Goal: Use online tool/utility: Use online tool/utility

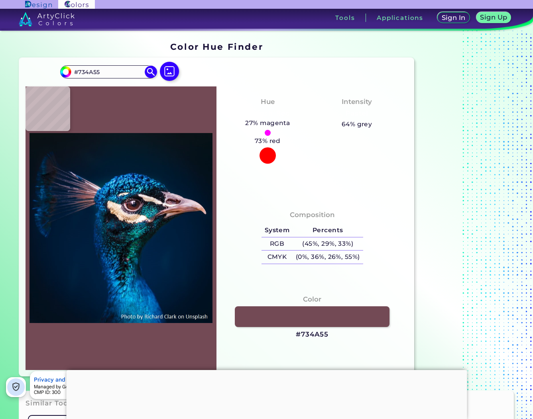
type input "#75515d"
type input "#75515D"
type input "#a7929b"
type input "#A7929B"
type input "#d5c8d1"
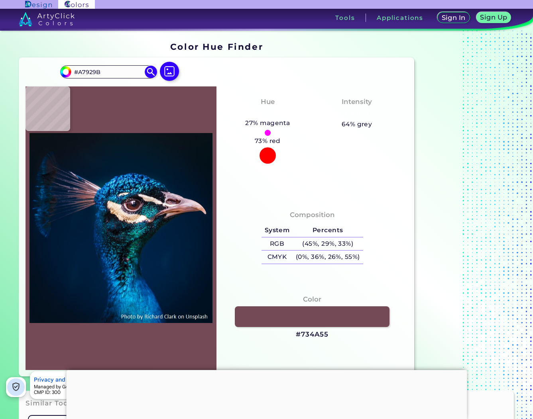
type input "#D5C8D1"
type input "#d4c8d3"
type input "#D4C8D3"
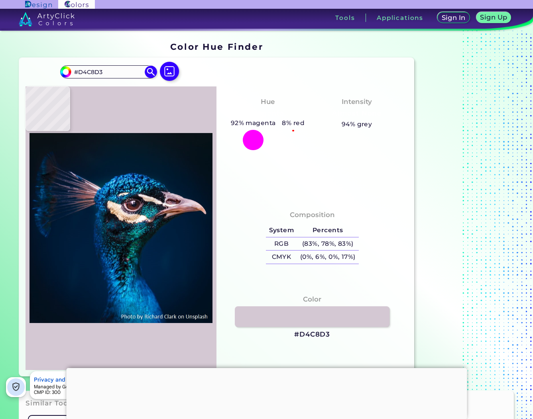
type input "#3a3843"
type input "#3A3843"
type input "#0f0f17"
type input "#0F0F17"
type input "#c9c0ca"
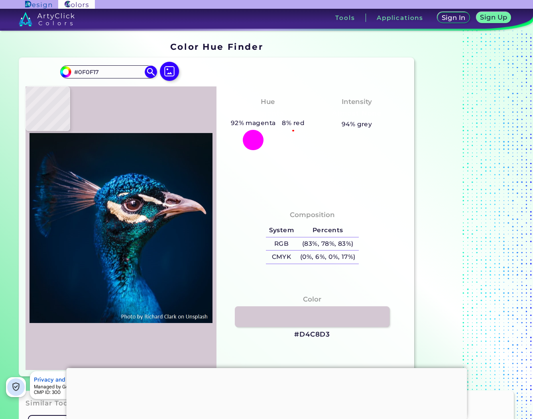
type input "#C9C0CA"
type input "#e0cebf"
type input "#E0CEBF"
type input "#15181d"
type input "#15181D"
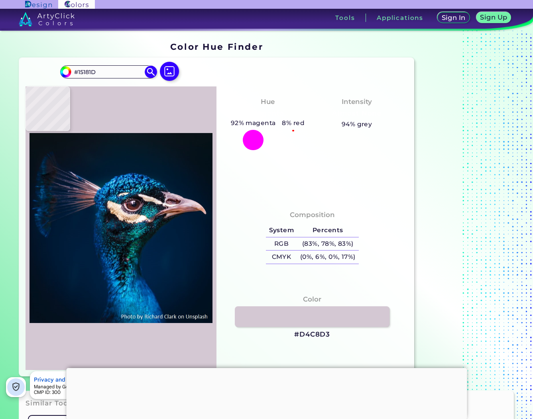
type input "#01224f"
type input "#01224F"
type input "#ebd8d9"
type input "#EBD8D9"
type input "#081731"
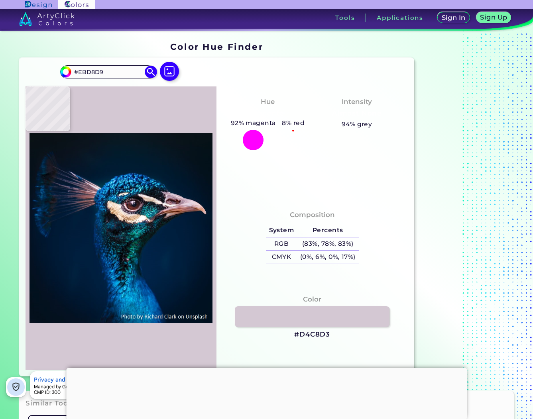
type input "#081731"
type input "#121a26"
type input "#121A26"
type input "#0a131a"
type input "#0A131A"
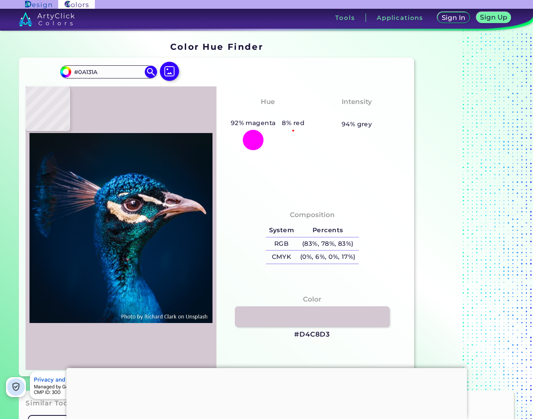
type input "#091016"
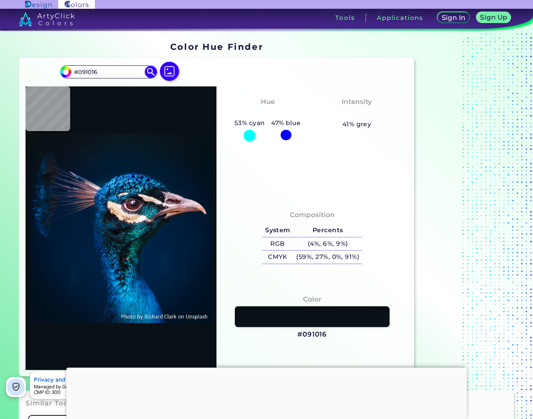
type input "#0a1214"
type input "#0A1214"
type input "#000000"
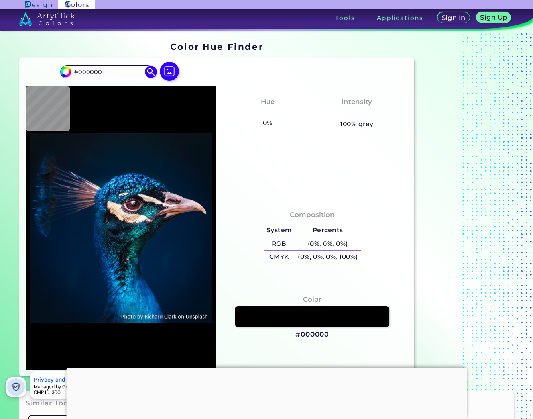
drag, startPoint x: 129, startPoint y: 69, endPoint x: -1, endPoint y: 69, distance: 130.0
click at [0, 69] on html "Sign In Sign Up My Profile My Details Color Palettes Sign Out Tools Application…" at bounding box center [266, 240] width 533 height 481
paste input "FF8282"
type input "FF8282"
click at [150, 69] on img at bounding box center [151, 72] width 14 height 14
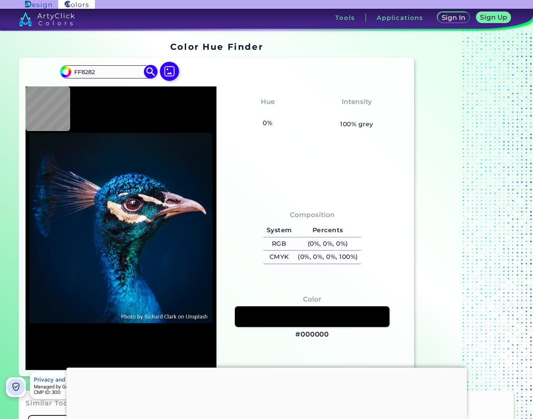
type input "#ff8282"
type input "#FF8282"
